Goal: Task Accomplishment & Management: Complete application form

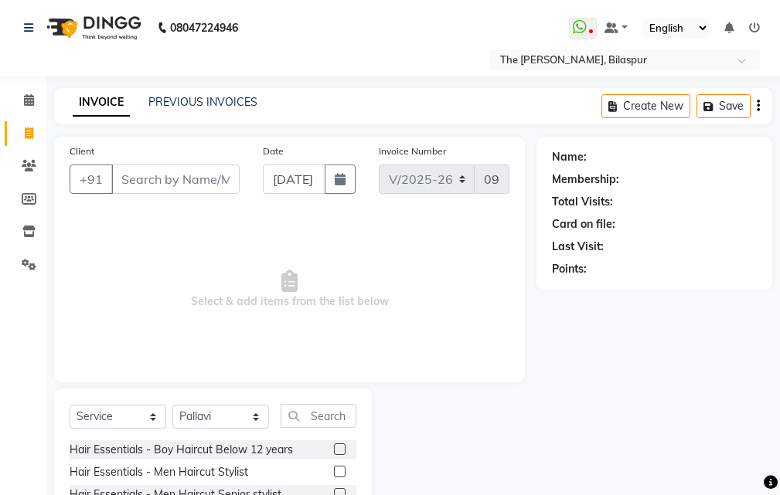
select select "6473"
select select "service"
select select "63556"
click at [208, 185] on input "Client" at bounding box center [175, 179] width 128 height 29
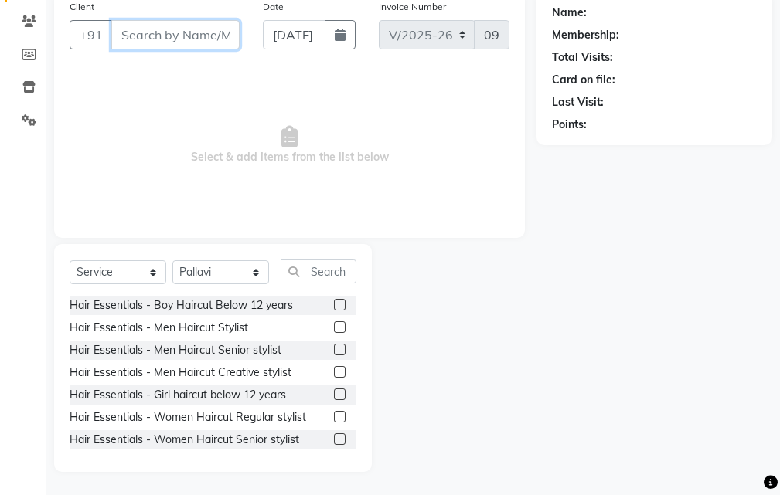
click at [173, 33] on input "Client" at bounding box center [175, 34] width 128 height 29
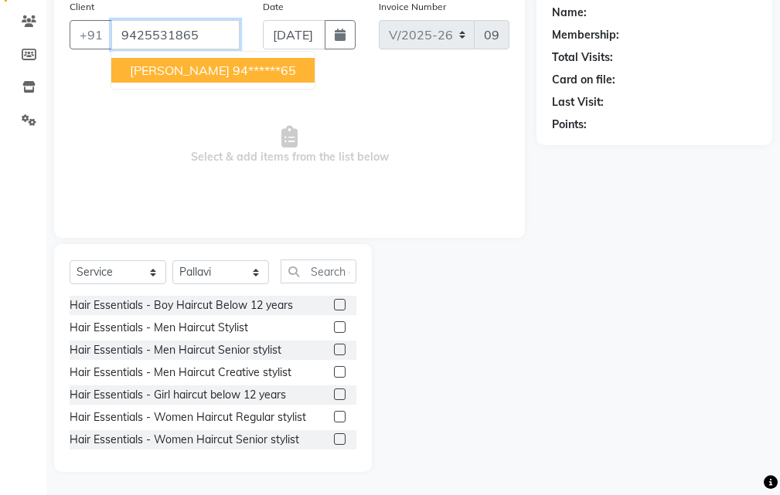
type input "9425531865"
select select "1: Object"
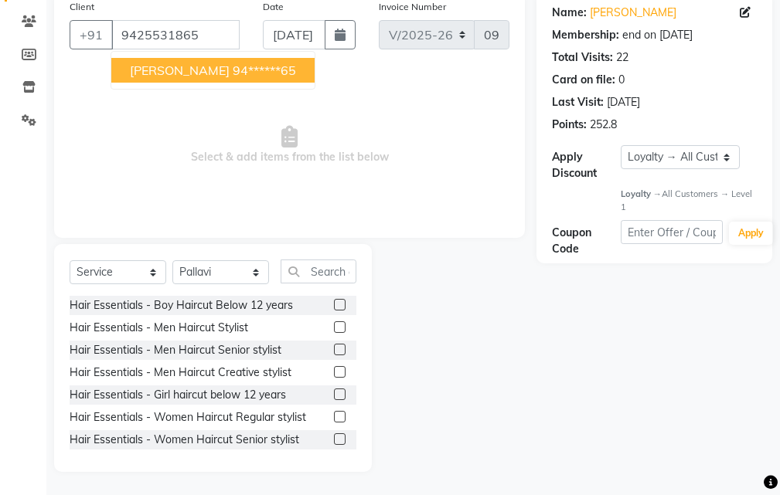
click at [141, 71] on span "[PERSON_NAME]" at bounding box center [180, 70] width 100 height 15
type input "94******65"
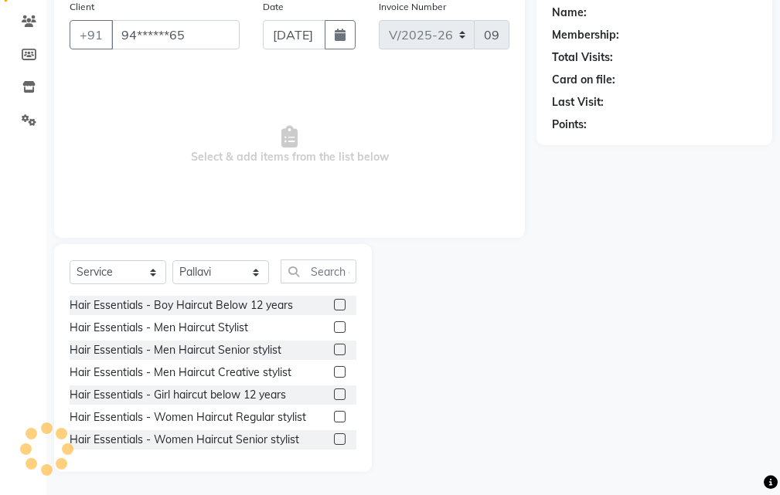
select select "1: Object"
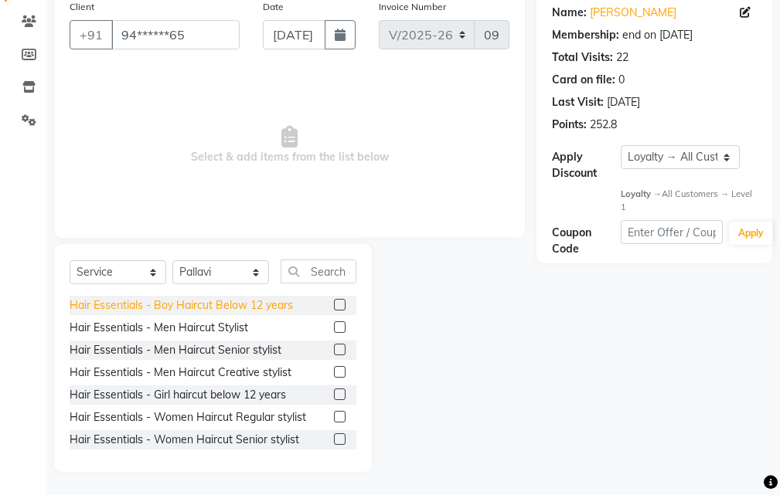
scroll to position [67, 0]
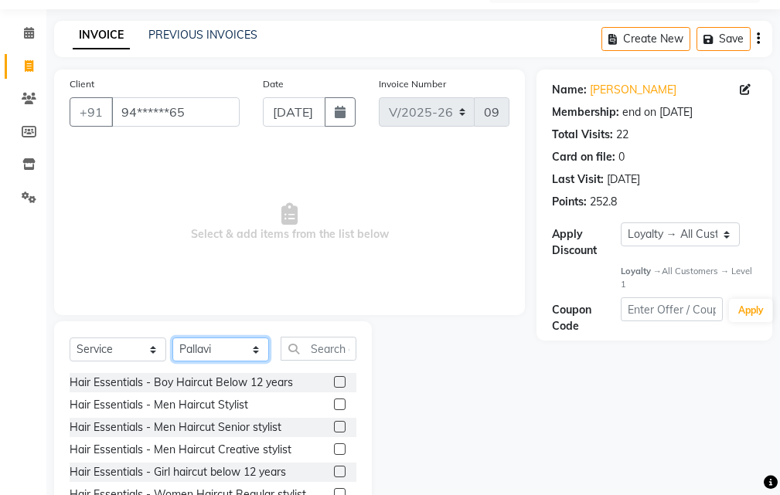
click at [206, 345] on select "Select Stylist Manager [PERSON_NAME][GEOGRAPHIC_DATA] [GEOGRAPHIC_DATA][PERSON_…" at bounding box center [220, 350] width 97 height 24
select select "88211"
click at [172, 338] on select "Select Stylist Manager [PERSON_NAME][GEOGRAPHIC_DATA] [GEOGRAPHIC_DATA][PERSON_…" at bounding box center [220, 350] width 97 height 24
click at [341, 348] on input "text" at bounding box center [319, 349] width 76 height 24
click at [334, 423] on label at bounding box center [340, 427] width 12 height 12
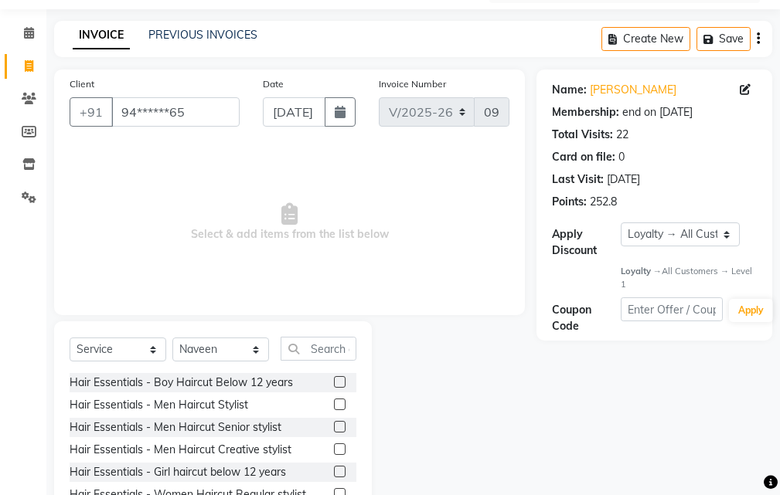
click at [334, 423] on input "checkbox" at bounding box center [339, 428] width 10 height 10
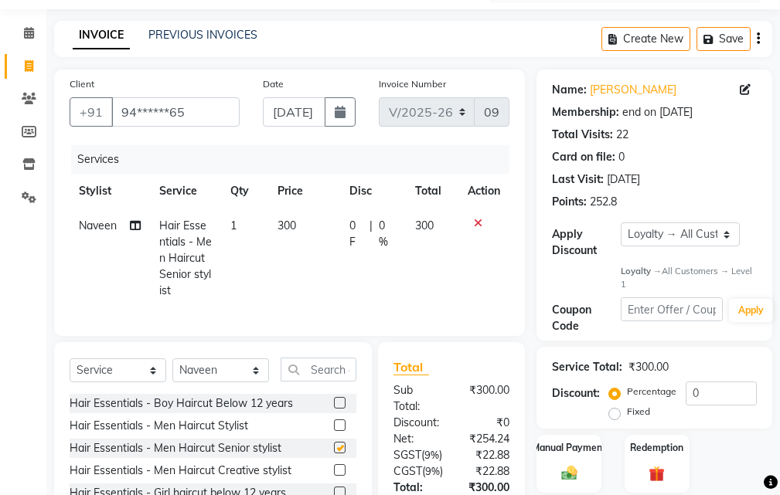
checkbox input "false"
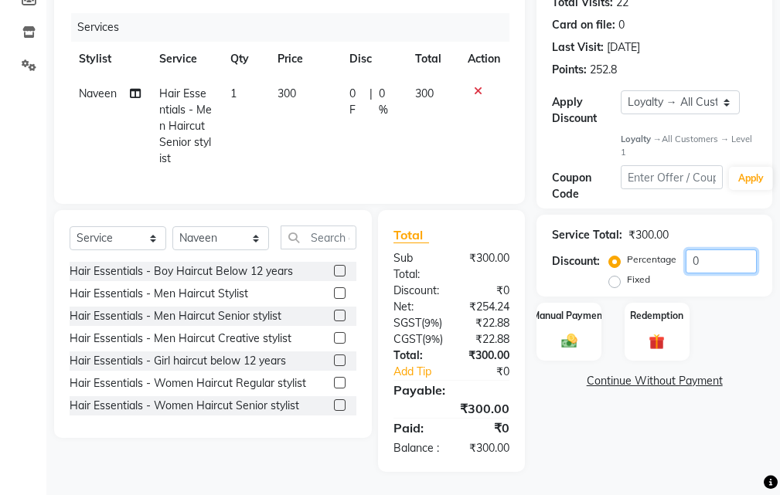
click at [703, 250] on input "0" at bounding box center [720, 262] width 71 height 24
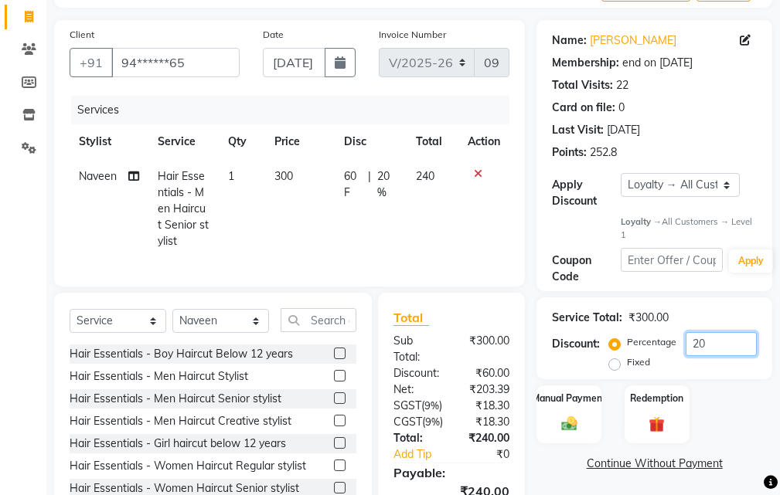
scroll to position [0, 0]
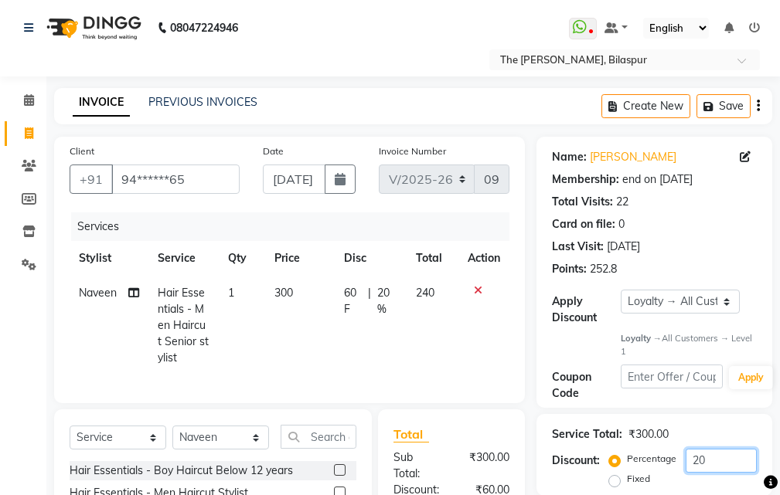
type input "20"
click at [202, 179] on input "94******65" at bounding box center [175, 179] width 128 height 29
click at [208, 181] on input "94******65" at bounding box center [175, 179] width 128 height 29
type input "94"
type input "0"
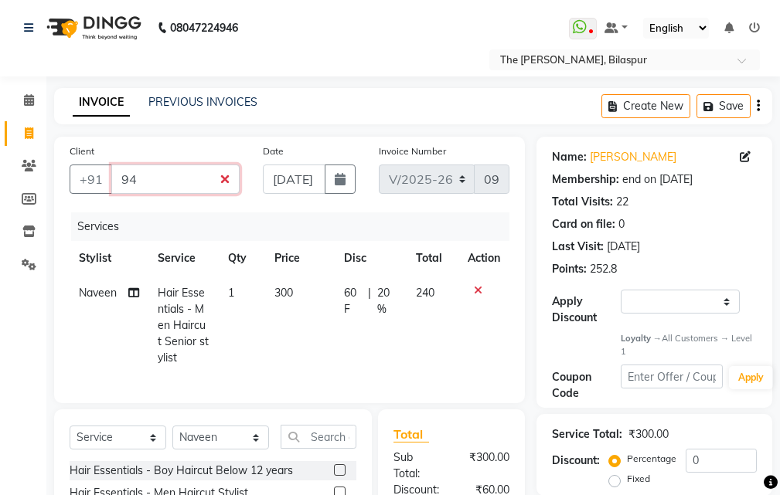
type input "9"
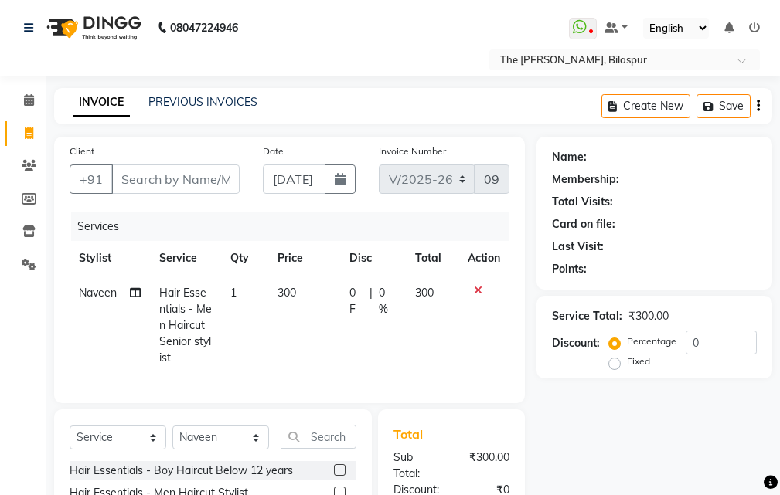
drag, startPoint x: 183, startPoint y: 161, endPoint x: 188, endPoint y: 168, distance: 8.4
click at [187, 166] on div "Client +91" at bounding box center [154, 174] width 193 height 63
click at [189, 174] on input "Client" at bounding box center [175, 179] width 128 height 29
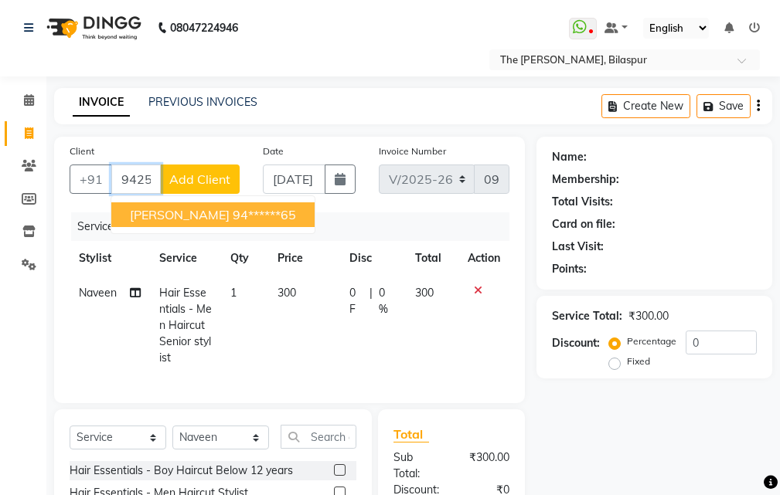
type input "9425531865"
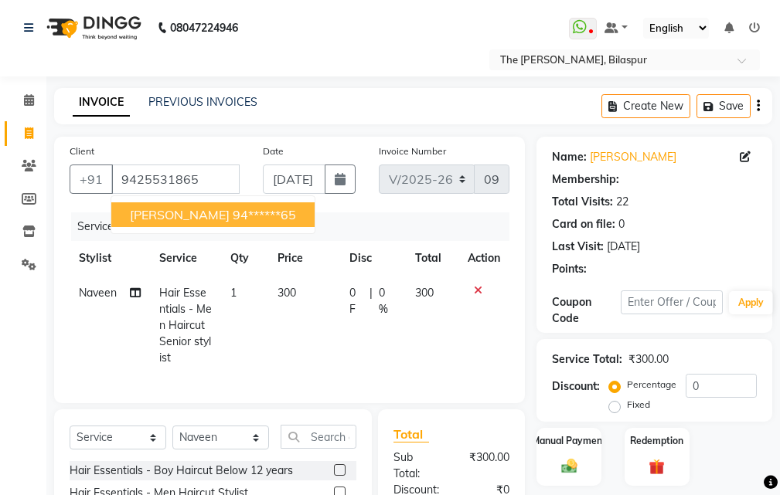
select select "1: Object"
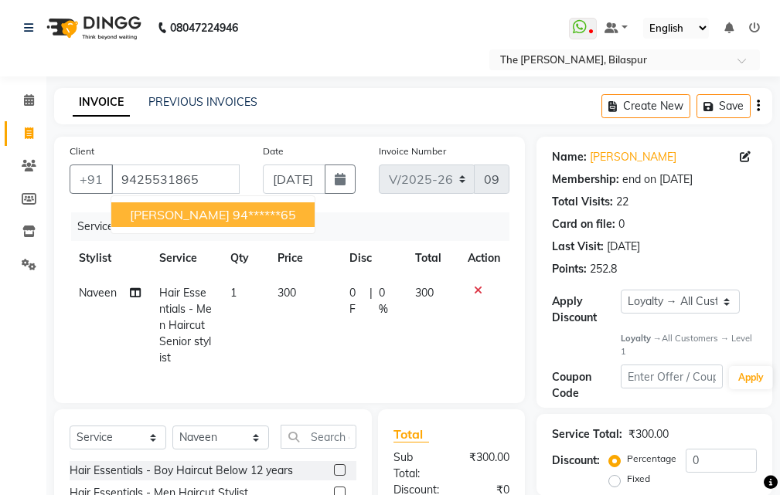
click at [233, 218] on ngb-highlight "94******65" at bounding box center [264, 214] width 63 height 15
type input "94******65"
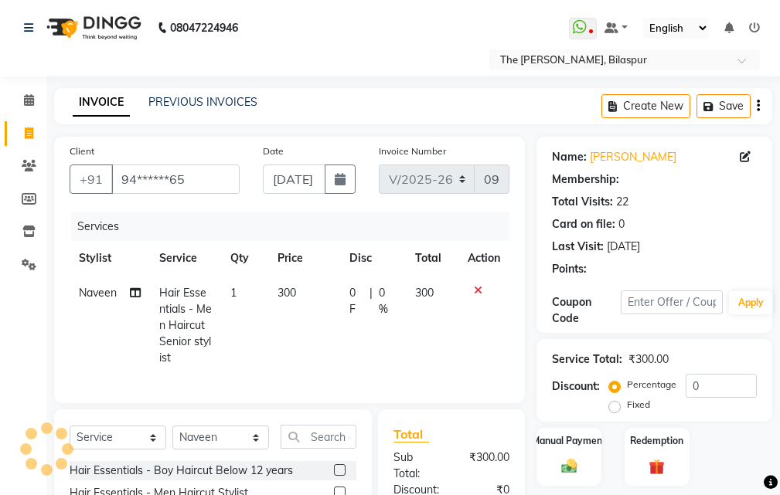
select select "1: Object"
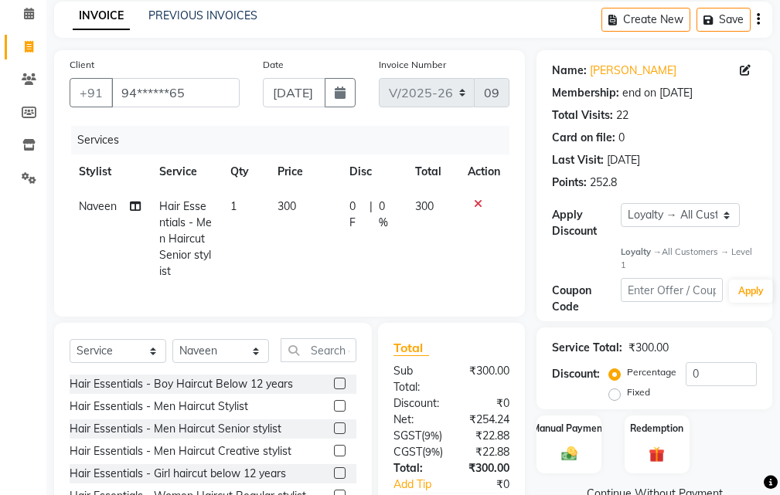
scroll to position [260, 0]
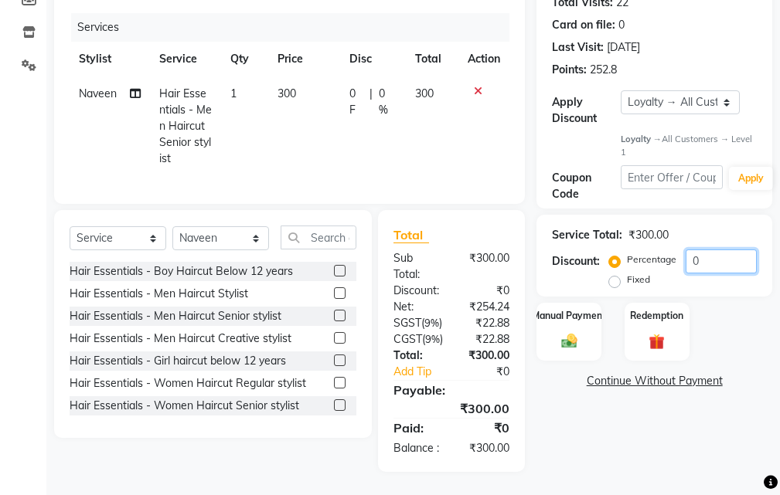
drag, startPoint x: 692, startPoint y: 202, endPoint x: 701, endPoint y: 203, distance: 9.4
click at [692, 250] on input "0" at bounding box center [720, 262] width 71 height 24
click at [709, 250] on input "0" at bounding box center [720, 262] width 71 height 24
type input "20"
click at [575, 308] on label "Manual Payment" at bounding box center [568, 315] width 77 height 15
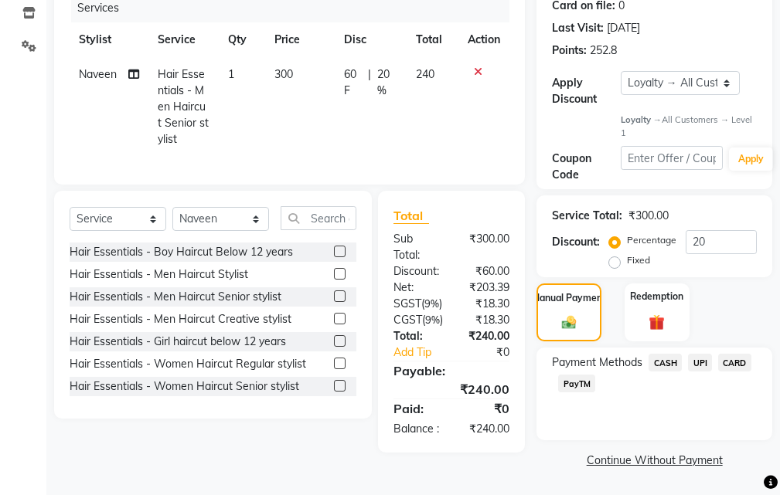
click at [699, 354] on span "UPI" at bounding box center [700, 363] width 24 height 18
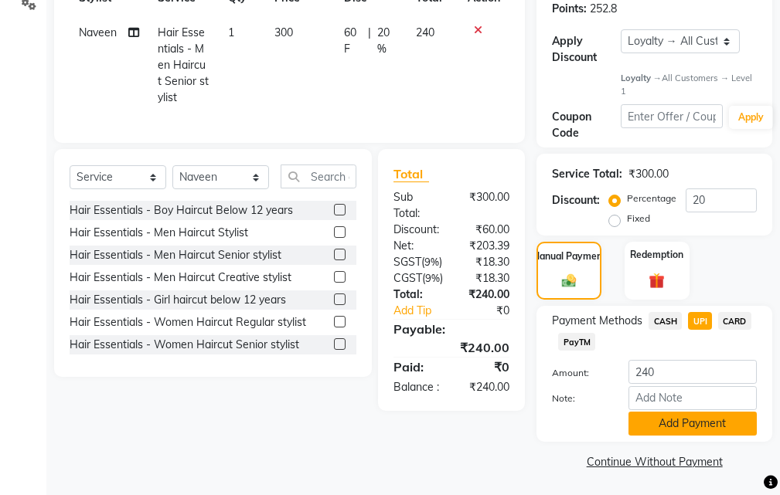
scroll to position [262, 0]
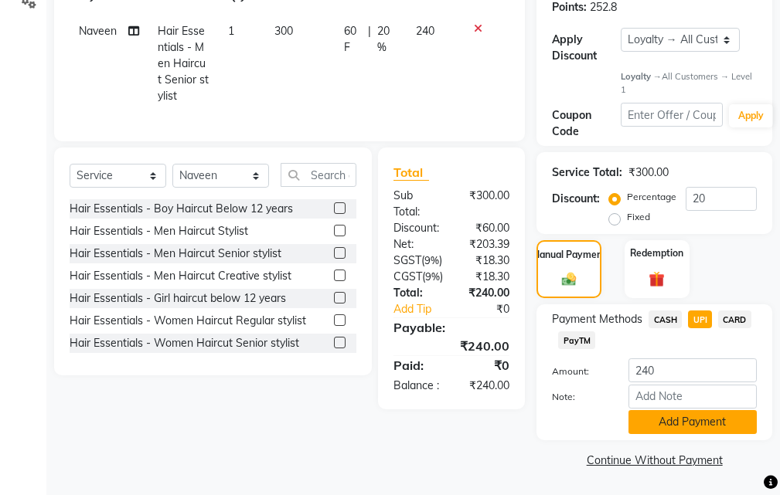
click at [711, 413] on button "Add Payment" at bounding box center [692, 422] width 128 height 24
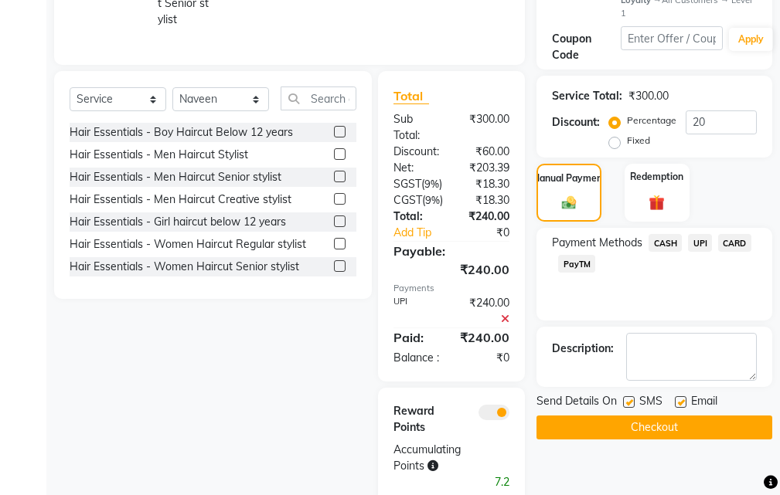
scroll to position [433, 0]
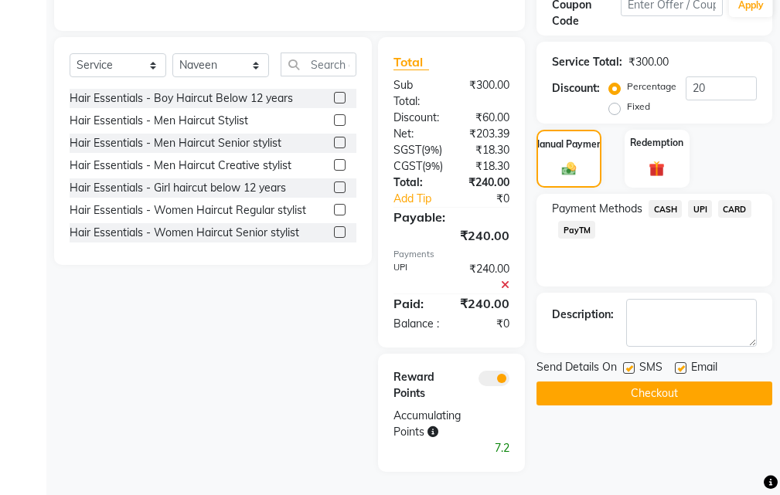
click at [604, 382] on button "Checkout" at bounding box center [654, 394] width 236 height 24
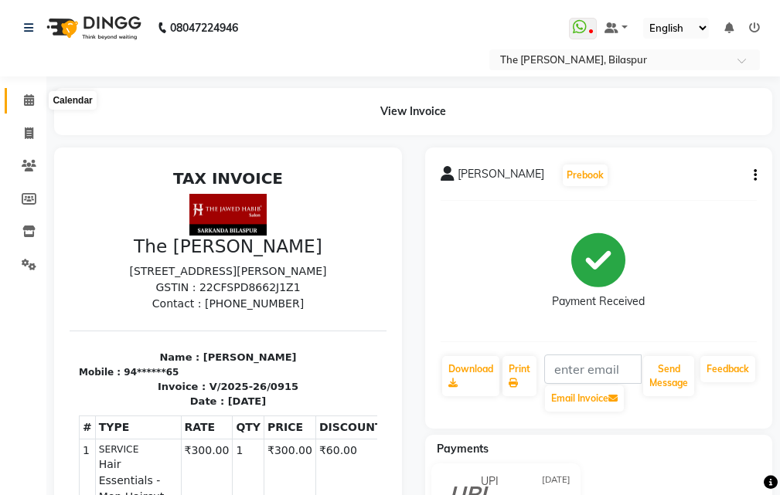
click at [33, 96] on icon at bounding box center [29, 100] width 10 height 12
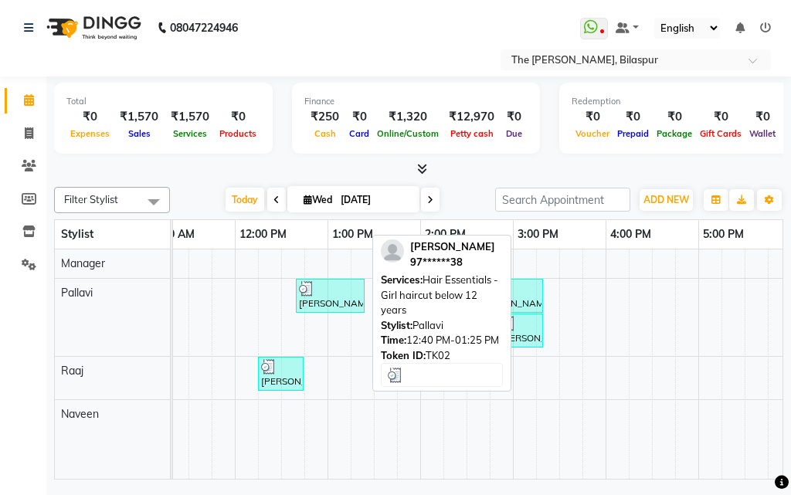
click at [349, 303] on div "[PERSON_NAME], TK02, 12:40 PM-01:25 PM, Hair Essentials - Girl haircut below 12…" at bounding box center [331, 295] width 66 height 29
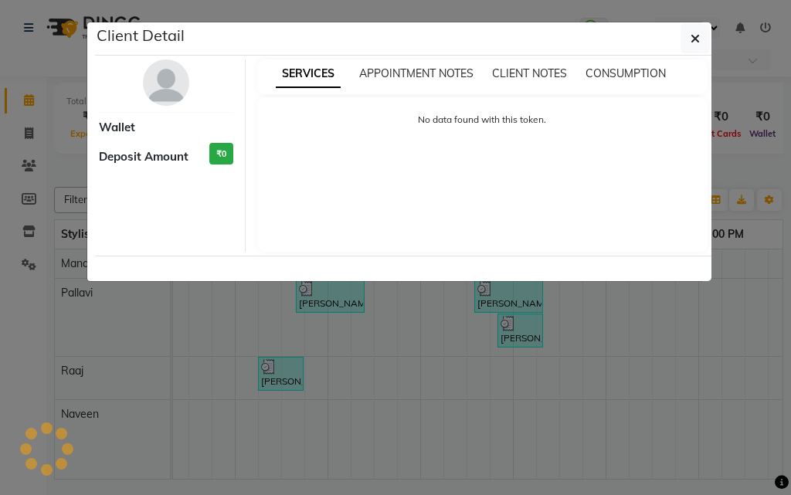
select select "3"
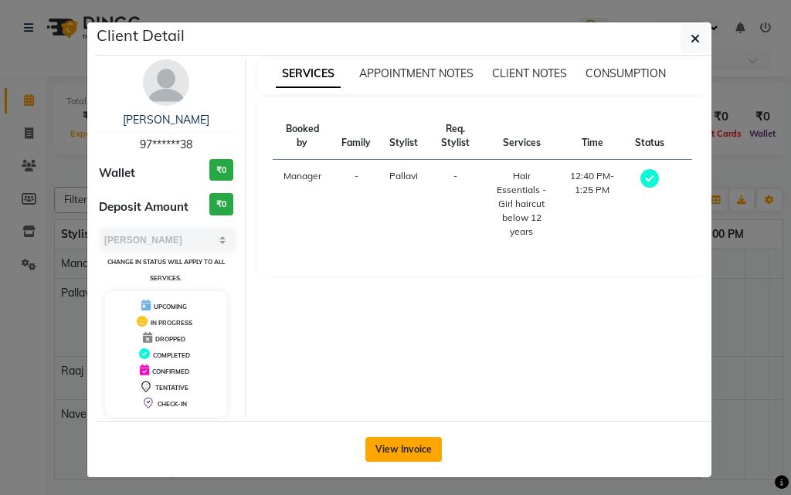
click at [420, 447] on button "View Invoice" at bounding box center [404, 449] width 77 height 25
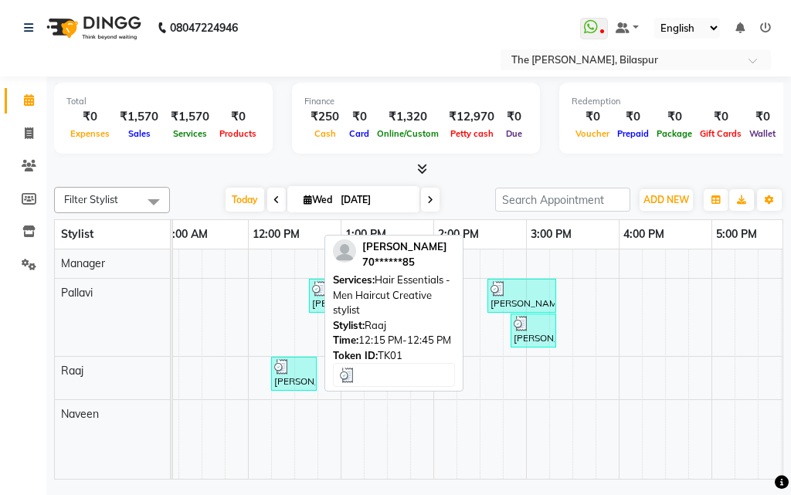
click at [289, 374] on div "[PERSON_NAME], TK01, 12:15 PM-12:45 PM, Hair Essentials - Men Haircut Creative …" at bounding box center [294, 373] width 43 height 29
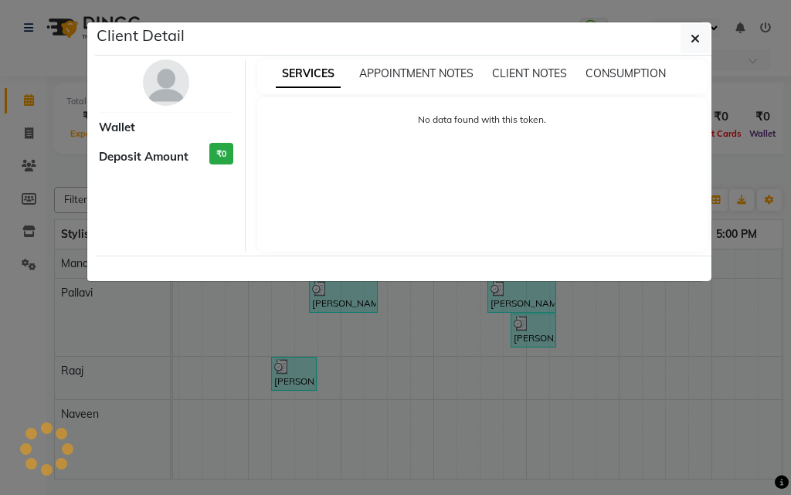
select select "3"
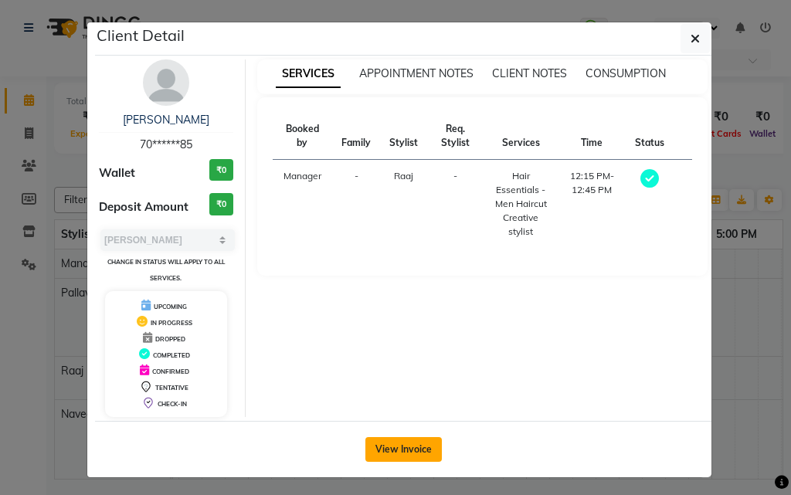
click at [417, 444] on button "View Invoice" at bounding box center [404, 449] width 77 height 25
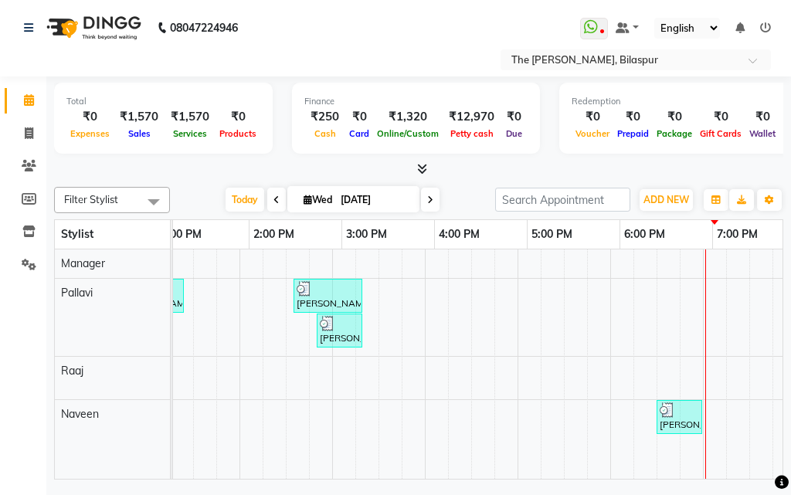
scroll to position [0, 397]
